Goal: Information Seeking & Learning: Learn about a topic

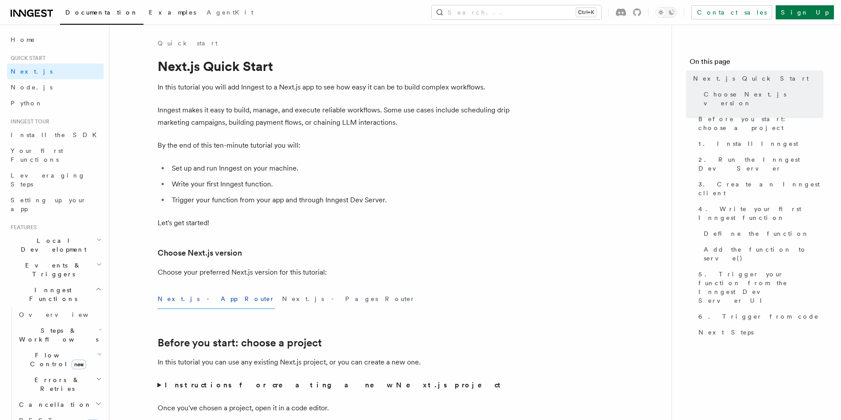
click at [143, 16] on link "Examples" at bounding box center [172, 13] width 58 height 21
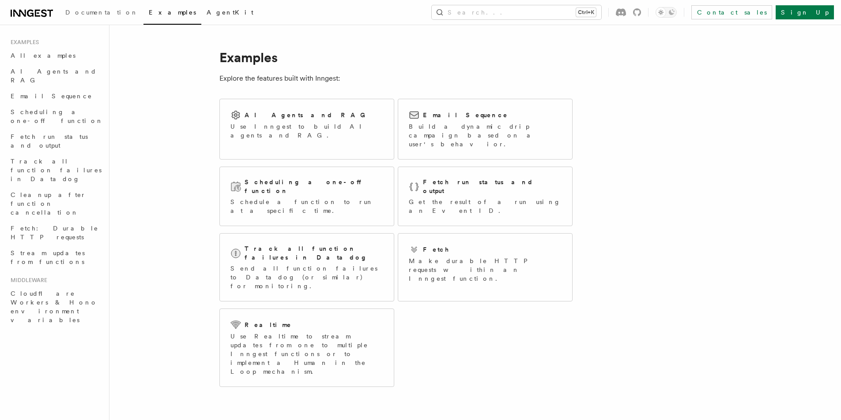
click at [206, 13] on span "AgentKit" at bounding box center [229, 12] width 47 height 7
